Goal: Task Accomplishment & Management: Use online tool/utility

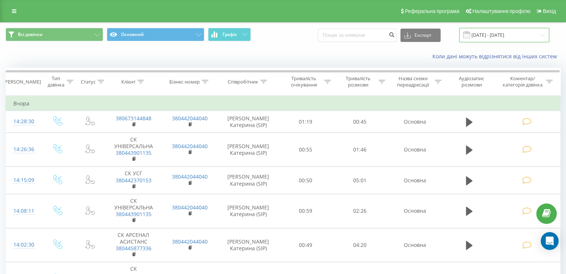
click at [507, 36] on input "19.09.2025 - 19.09.2025" at bounding box center [504, 35] width 90 height 15
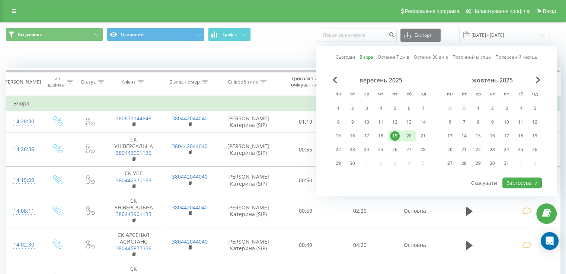
click at [407, 136] on div "20" at bounding box center [409, 136] width 10 height 10
click at [516, 180] on button "Застосувати" at bounding box center [521, 183] width 39 height 11
type input "[DATE] - [DATE]"
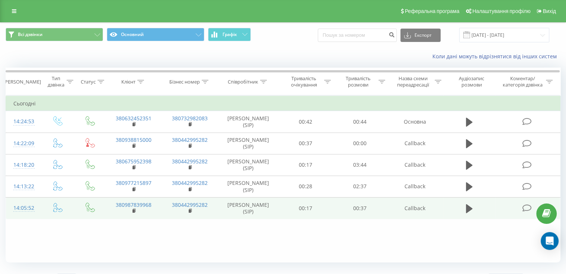
click at [525, 207] on icon at bounding box center [526, 208] width 9 height 8
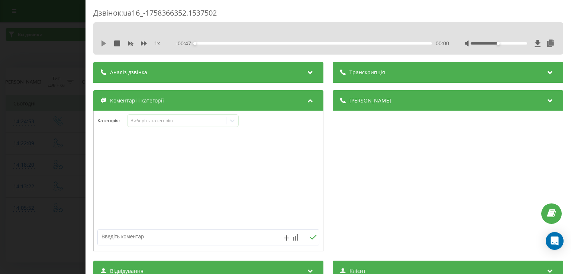
click at [104, 44] on icon at bounding box center [104, 44] width 4 height 6
click at [506, 44] on div at bounding box center [499, 43] width 57 height 2
click at [259, 42] on div "00:13" at bounding box center [313, 43] width 237 height 2
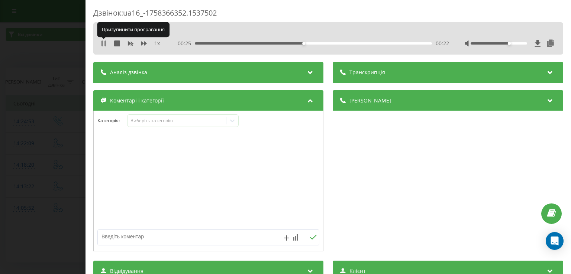
click at [104, 44] on icon at bounding box center [104, 44] width 6 height 6
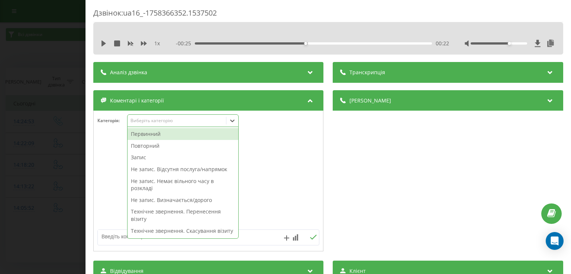
click at [232, 121] on icon at bounding box center [233, 121] width 4 height 3
click at [174, 135] on div "Первинний" at bounding box center [183, 134] width 111 height 12
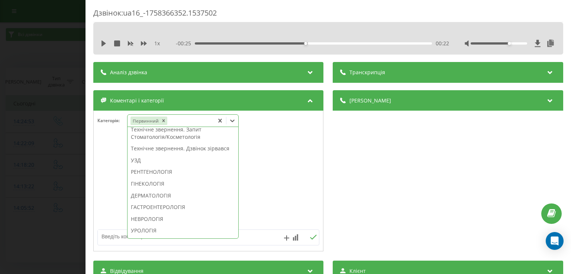
scroll to position [214, 0]
click at [174, 141] on div "Технічне звернення. Запит Стоматологія/Косметологія" at bounding box center [183, 131] width 111 height 19
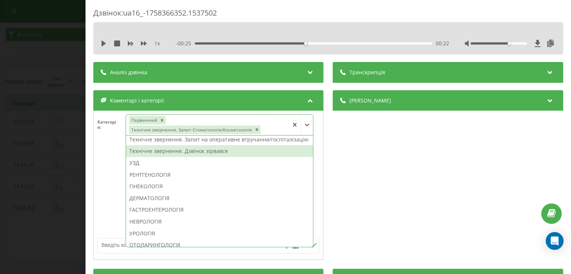
click at [109, 159] on div at bounding box center [208, 189] width 229 height 89
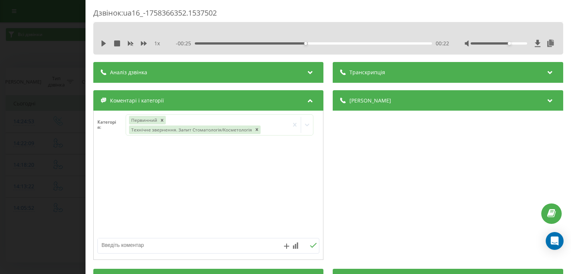
click at [75, 180] on div "Дзвінок : ua16_-1758366352.1537502 1 x - 00:25 00:22 00:22 Транскрипція Для AI-…" at bounding box center [285, 137] width 571 height 274
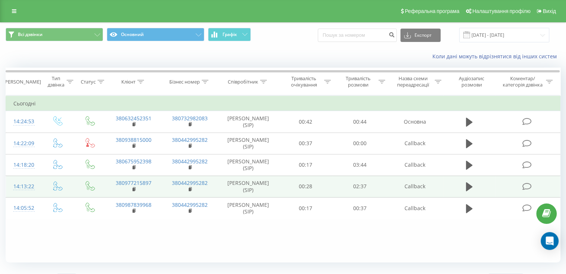
click at [529, 186] on icon at bounding box center [526, 187] width 9 height 8
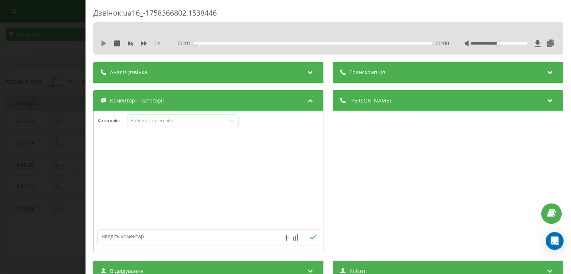
click at [104, 45] on icon at bounding box center [104, 44] width 6 height 6
click at [215, 43] on div "00:15" at bounding box center [313, 43] width 237 height 2
click at [226, 44] on div "00:23" at bounding box center [313, 43] width 237 height 2
click at [103, 44] on icon at bounding box center [104, 44] width 6 height 6
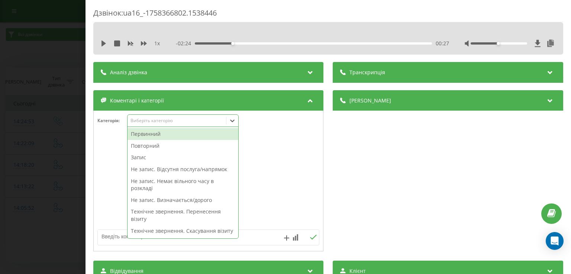
click at [234, 125] on div at bounding box center [232, 121] width 12 height 12
click at [161, 135] on div "Первинний" at bounding box center [183, 134] width 111 height 12
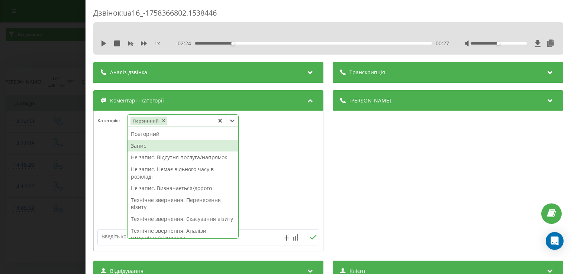
click at [146, 146] on div "Запис" at bounding box center [183, 146] width 111 height 12
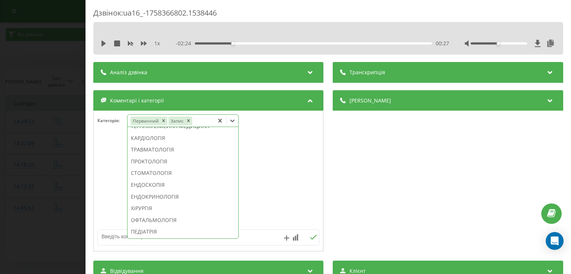
scroll to position [330, 0]
click at [160, 167] on div "ПРОКТОЛОГІЯ" at bounding box center [183, 161] width 111 height 12
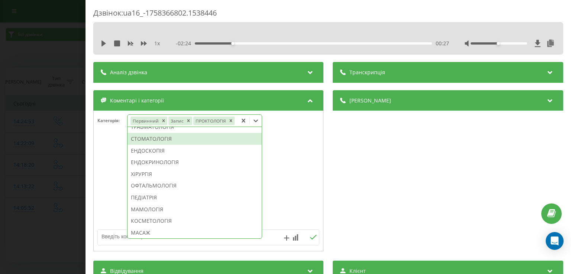
scroll to position [286, 0]
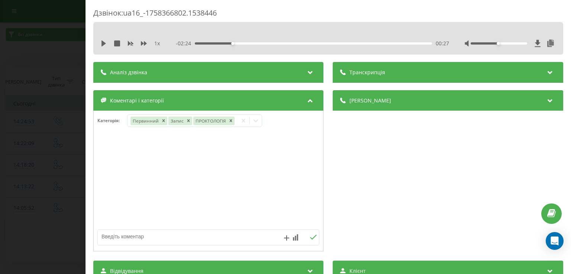
click at [52, 224] on div "Дзвінок : ua16_-1758366802.1538446 1 x - 02:24 00:27 00:27 Транскрипція Для AI-…" at bounding box center [285, 137] width 571 height 274
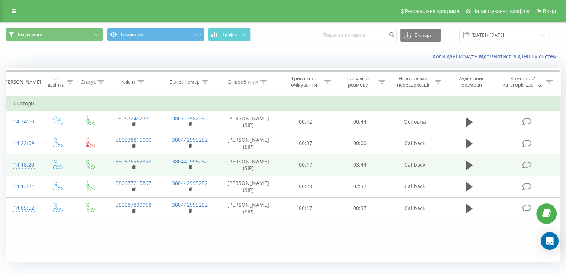
click at [526, 167] on icon at bounding box center [526, 165] width 9 height 8
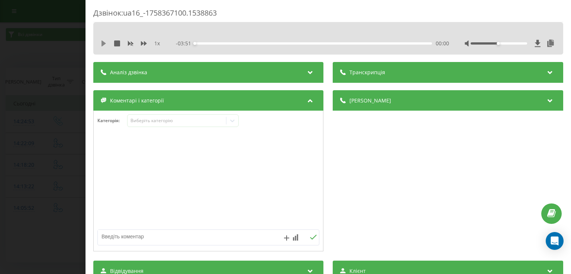
click at [104, 42] on icon at bounding box center [104, 44] width 4 height 6
click at [210, 44] on div "00:01" at bounding box center [313, 43] width 237 height 2
click at [104, 42] on icon at bounding box center [104, 44] width 6 height 6
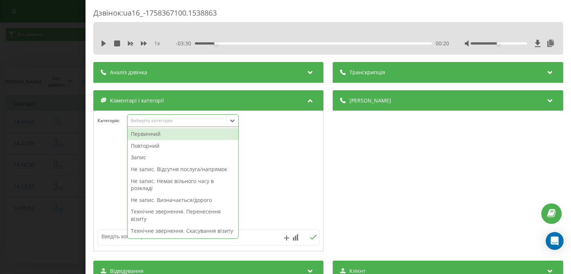
click at [236, 122] on icon at bounding box center [232, 120] width 7 height 7
click at [178, 134] on div "Первинний" at bounding box center [183, 134] width 111 height 12
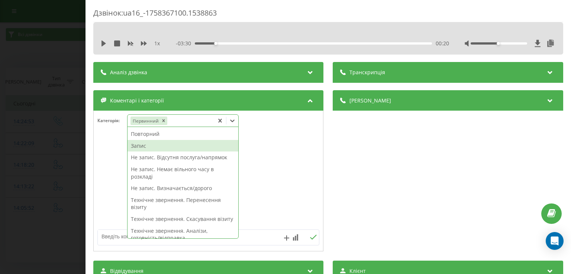
click at [156, 146] on div "Запис" at bounding box center [183, 146] width 111 height 12
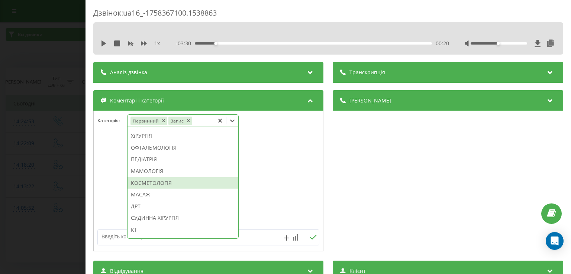
scroll to position [402, 0]
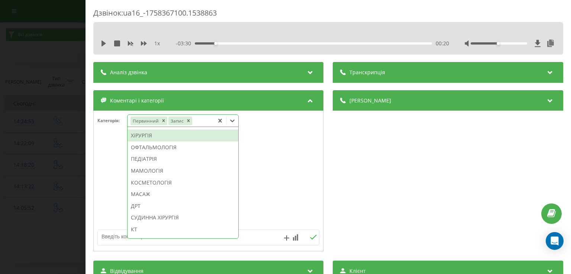
click at [148, 142] on div "ХіРУРГІЯ" at bounding box center [183, 136] width 111 height 12
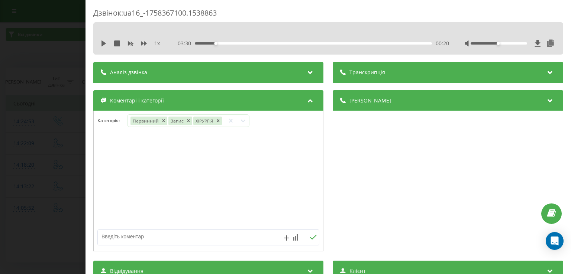
click at [103, 181] on div at bounding box center [208, 181] width 229 height 89
click at [53, 245] on div "Дзвінок : ua16_-1758367100.1538863 1 x - 03:30 00:20 00:20 Транскрипція Для AI-…" at bounding box center [285, 137] width 571 height 274
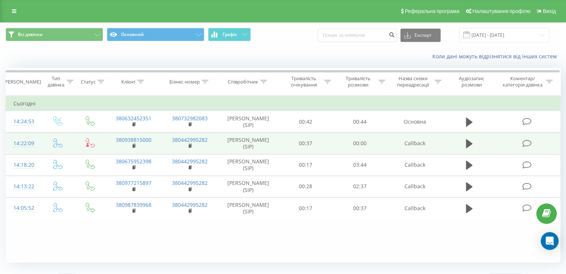
click at [525, 144] on icon at bounding box center [526, 144] width 9 height 8
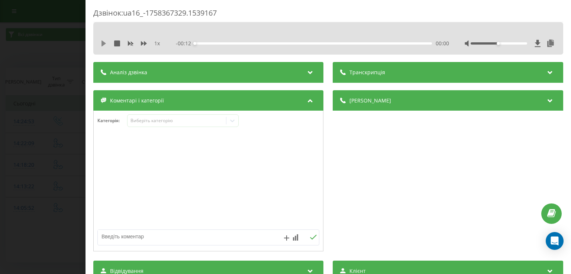
click at [104, 44] on icon at bounding box center [104, 44] width 4 height 6
click at [210, 43] on div "00:00" at bounding box center [313, 43] width 237 height 2
click at [244, 42] on div "00:02" at bounding box center [245, 43] width 3 height 3
click at [289, 42] on div "00:05" at bounding box center [313, 43] width 237 height 2
click at [103, 41] on icon at bounding box center [104, 44] width 6 height 6
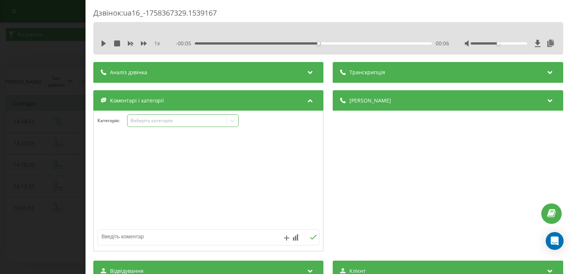
click at [233, 118] on icon at bounding box center [232, 120] width 7 height 7
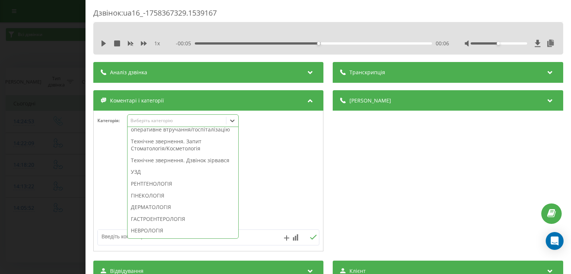
scroll to position [213, 0]
click at [187, 166] on div "Технічне звернення. Дзвінок зірвався" at bounding box center [183, 160] width 111 height 12
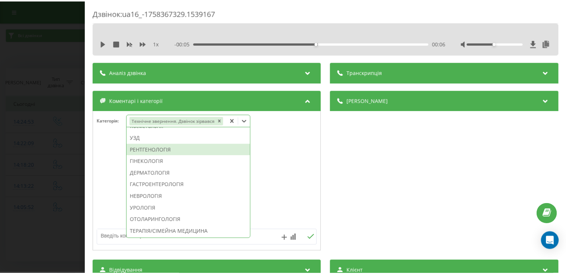
scroll to position [177, 0]
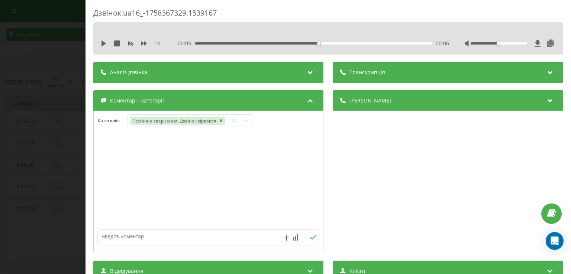
click at [99, 197] on div at bounding box center [208, 181] width 229 height 89
click at [141, 237] on textarea at bounding box center [186, 236] width 177 height 13
type textarea "пац скинув"
click at [61, 228] on div "Дзвінок : ua16_-1758367329.1539167 1 x - 00:05 00:06 00:06 Транскрипція Для AI-…" at bounding box center [285, 137] width 571 height 274
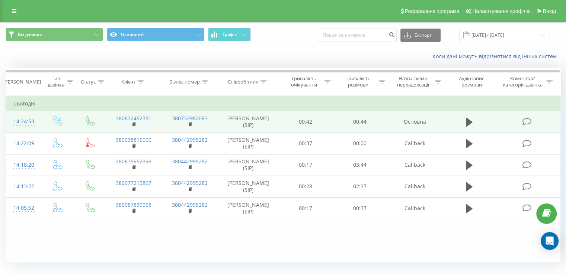
click at [525, 120] on icon at bounding box center [526, 122] width 9 height 8
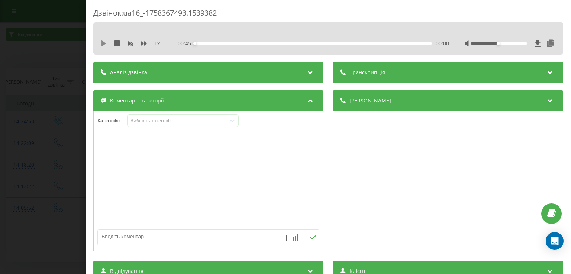
click at [105, 41] on icon at bounding box center [104, 44] width 6 height 6
click at [105, 40] on div "1 x" at bounding box center [134, 43] width 67 height 7
click at [104, 45] on icon at bounding box center [104, 44] width 6 height 6
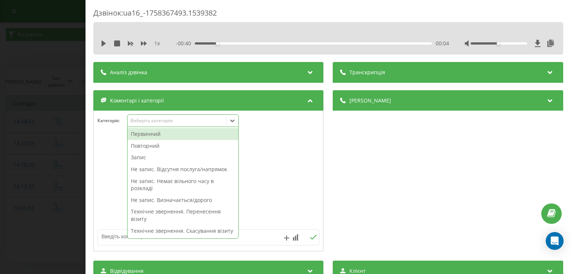
click at [231, 122] on icon at bounding box center [232, 120] width 7 height 7
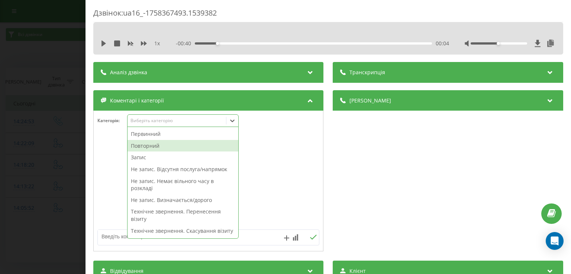
click at [159, 145] on div "Повторний" at bounding box center [183, 146] width 111 height 12
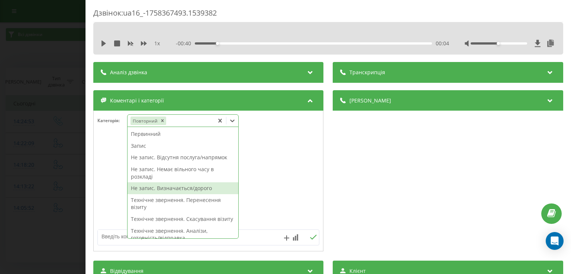
click at [174, 189] on div "Не запис. Визначається/дорого" at bounding box center [183, 189] width 111 height 12
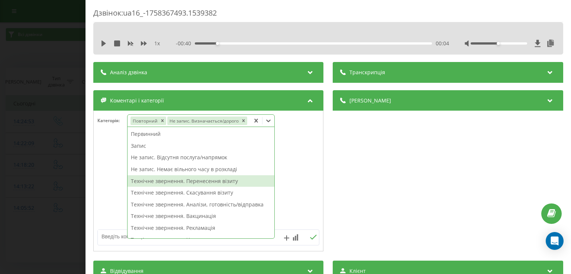
click at [120, 182] on div at bounding box center [208, 181] width 229 height 89
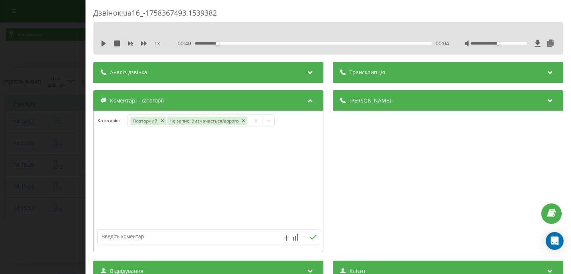
click at [51, 242] on div "Дзвінок : ua16_-1758367493.1539382 1 x - 00:40 00:04 00:04 Транскрипція Для AI-…" at bounding box center [285, 137] width 571 height 274
